Goal: Navigation & Orientation: Find specific page/section

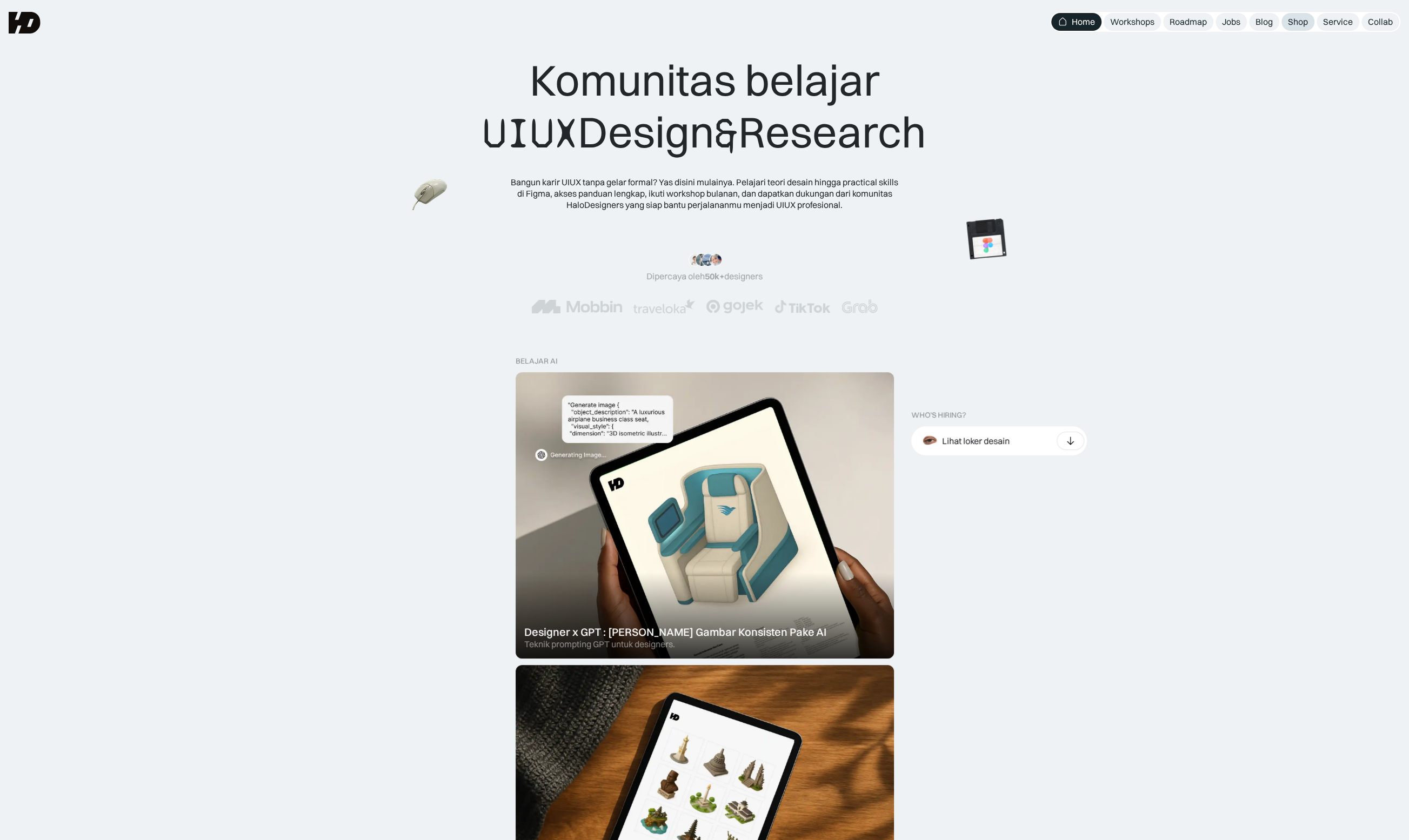
drag, startPoint x: 1304, startPoint y: 28, endPoint x: 1303, endPoint y: 22, distance: 6.1
click at [1304, 27] on link "Shop" at bounding box center [1298, 21] width 33 height 18
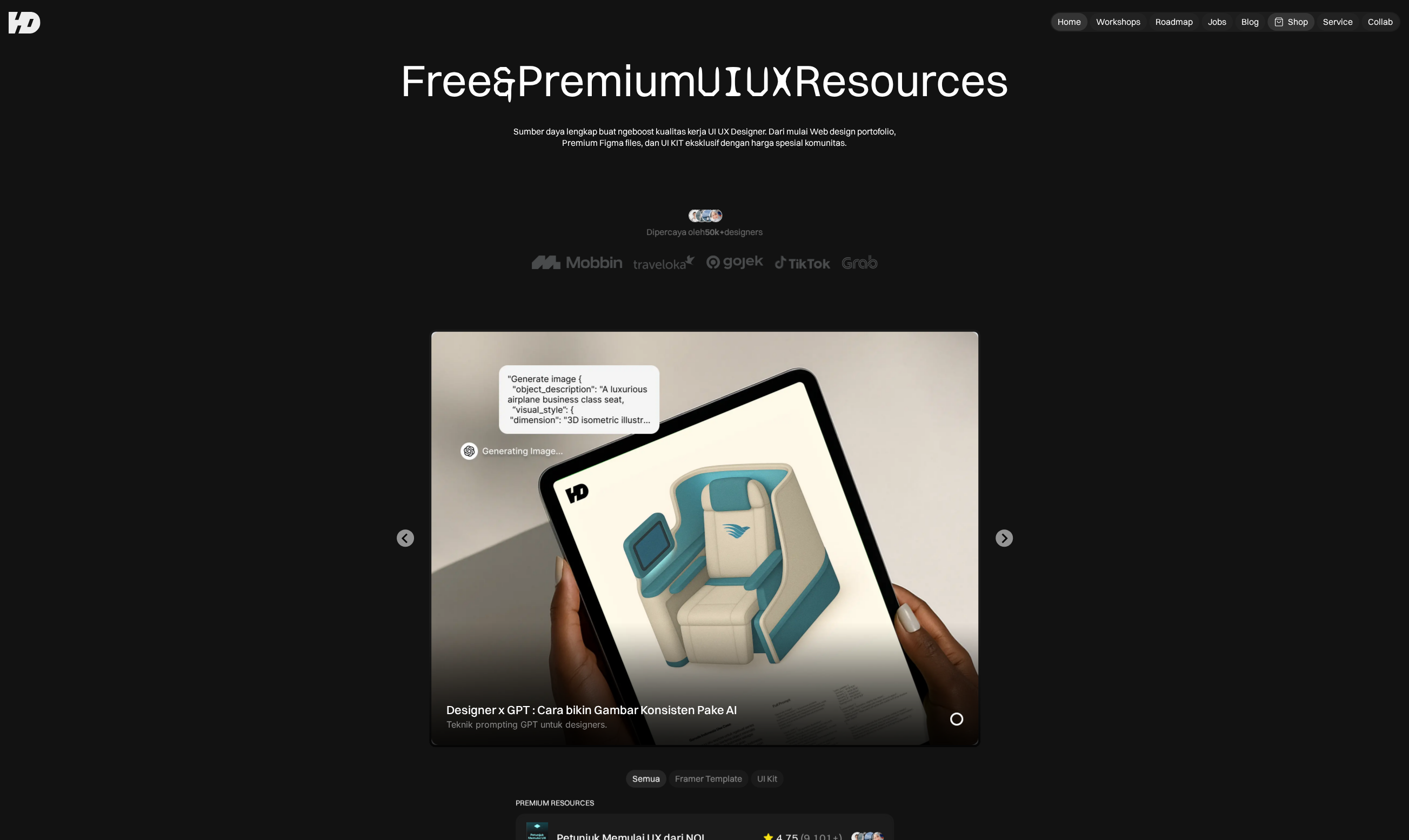
click at [1069, 26] on div "Home" at bounding box center [1069, 21] width 24 height 11
